Goal: Information Seeking & Learning: Learn about a topic

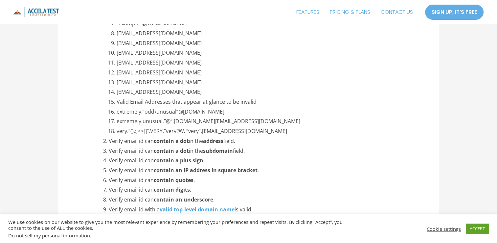
scroll to position [933, 0]
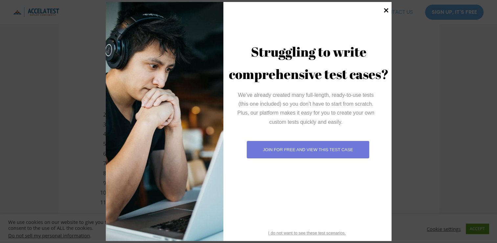
click at [386, 11] on icon at bounding box center [386, 10] width 5 height 5
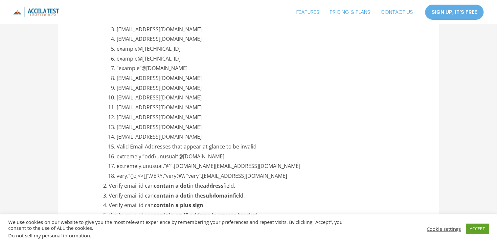
scroll to position [802, 0]
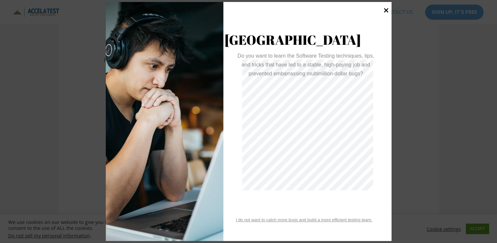
click at [388, 12] on icon at bounding box center [386, 10] width 9 height 9
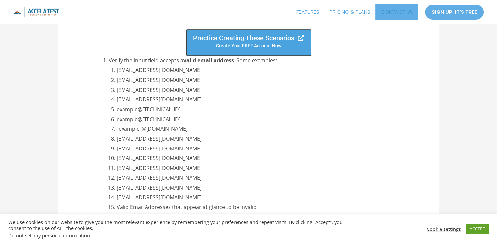
click at [388, 12] on link "CONTACT US" at bounding box center [397, 12] width 43 height 16
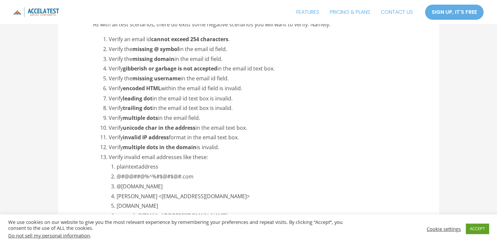
scroll to position [1144, 0]
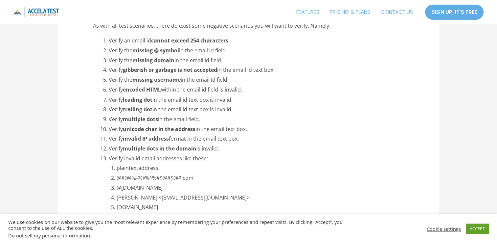
click at [206, 128] on li "Verify unicode char in the address in the email text box." at bounding box center [256, 129] width 295 height 10
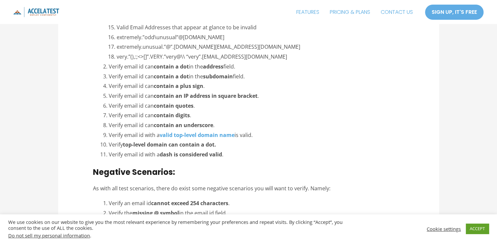
scroll to position [981, 0]
